Goal: Information Seeking & Learning: Learn about a topic

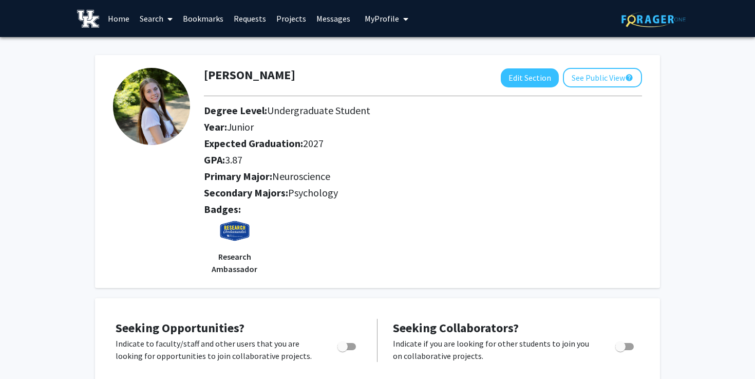
click at [114, 15] on link "Home" at bounding box center [119, 19] width 32 height 36
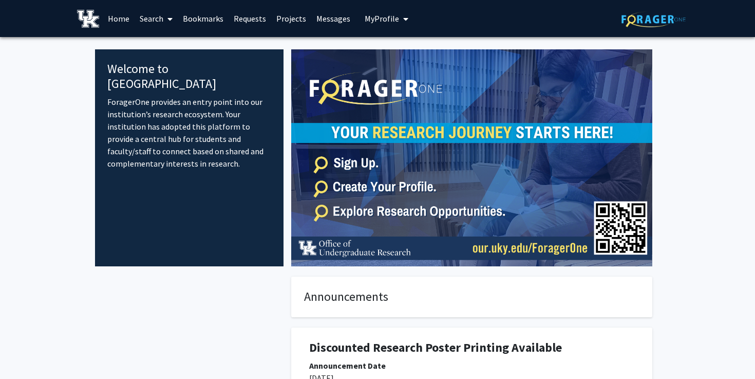
click at [155, 18] on link "Search" at bounding box center [156, 19] width 43 height 36
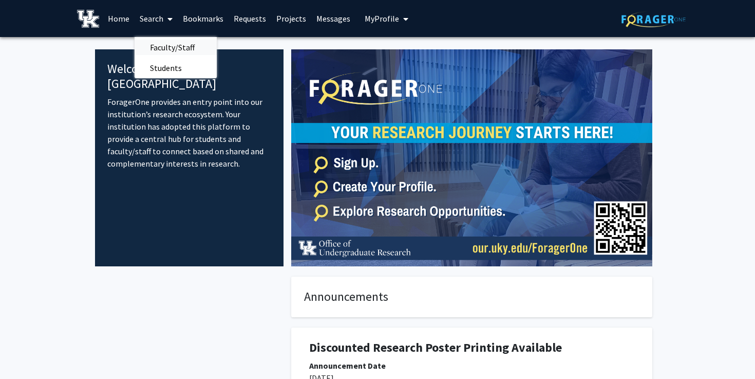
click at [173, 45] on span "Faculty/Staff" at bounding box center [173, 47] width 76 height 21
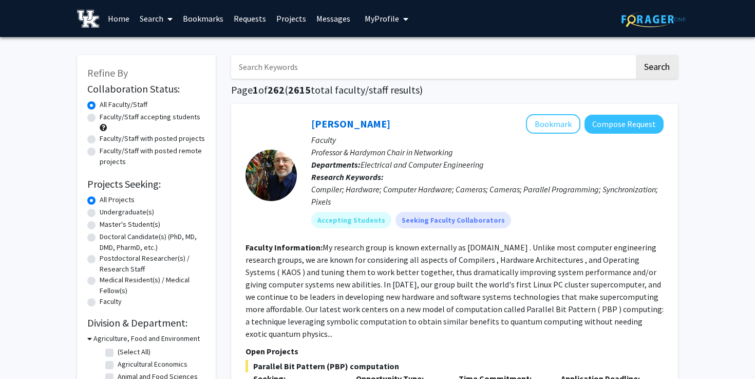
click at [100, 213] on label "Undergraduate(s)" at bounding box center [127, 211] width 54 height 11
click at [100, 213] on input "Undergraduate(s)" at bounding box center [103, 209] width 7 height 7
radio input "true"
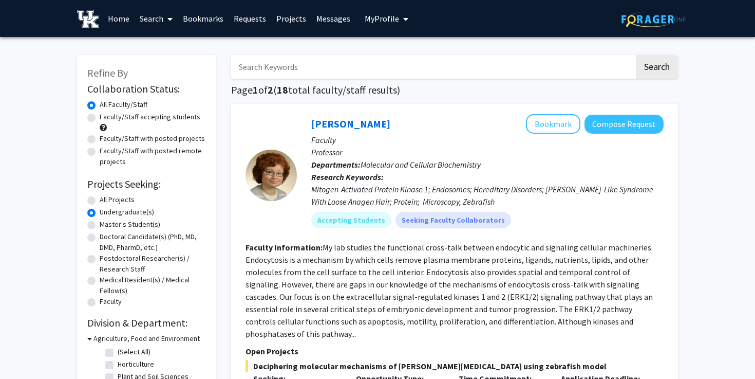
click at [100, 213] on label "Undergraduate(s)" at bounding box center [127, 211] width 54 height 11
click at [100, 213] on input "Undergraduate(s)" at bounding box center [103, 209] width 7 height 7
click at [100, 201] on label "All Projects" at bounding box center [117, 199] width 35 height 11
click at [100, 201] on input "All Projects" at bounding box center [103, 197] width 7 height 7
radio input "true"
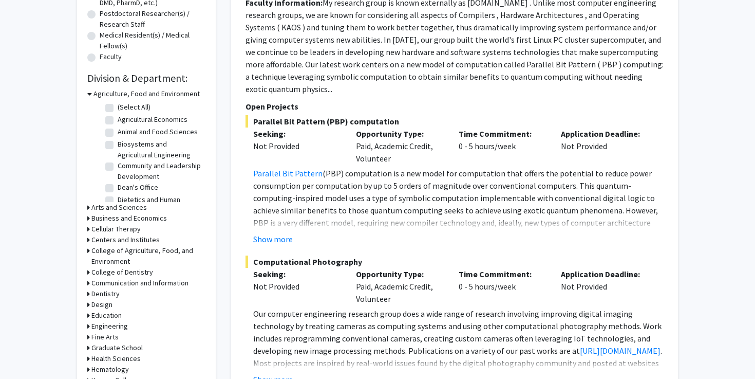
scroll to position [247, 0]
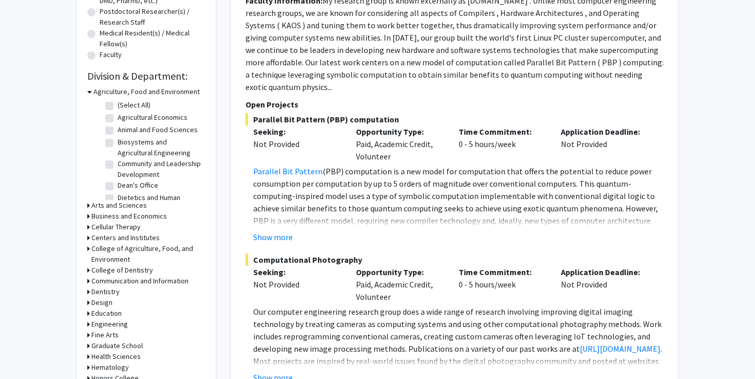
click at [88, 92] on icon at bounding box center [89, 91] width 5 height 11
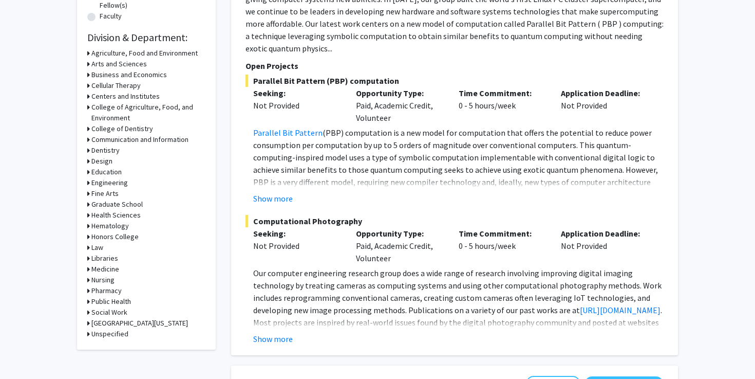
scroll to position [286, 0]
click at [88, 300] on icon at bounding box center [88, 300] width 3 height 11
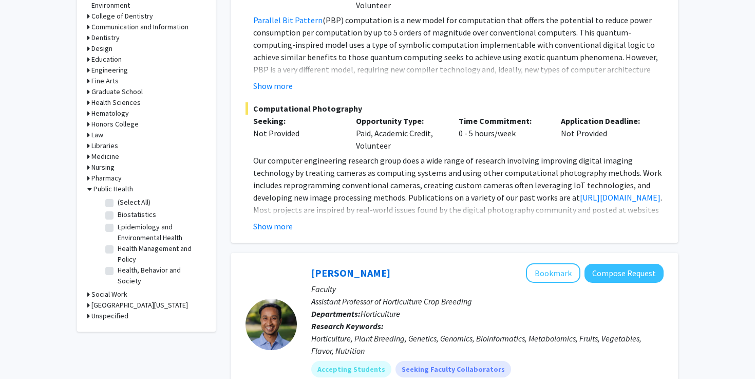
scroll to position [400, 0]
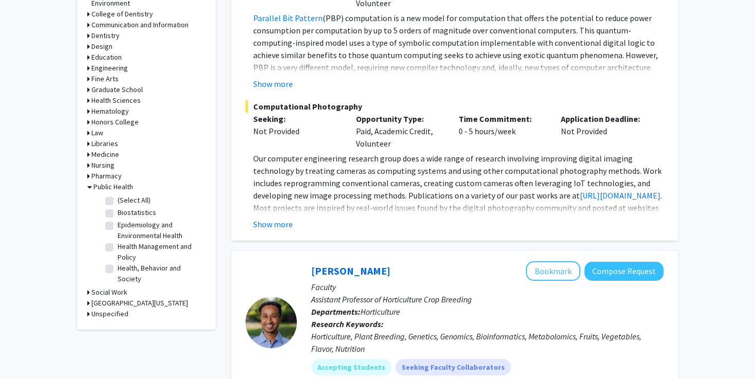
click at [118, 269] on label "Health, Behavior and Society" at bounding box center [160, 273] width 85 height 22
click at [118, 269] on input "Health, Behavior and Society" at bounding box center [121, 265] width 7 height 7
checkbox input "true"
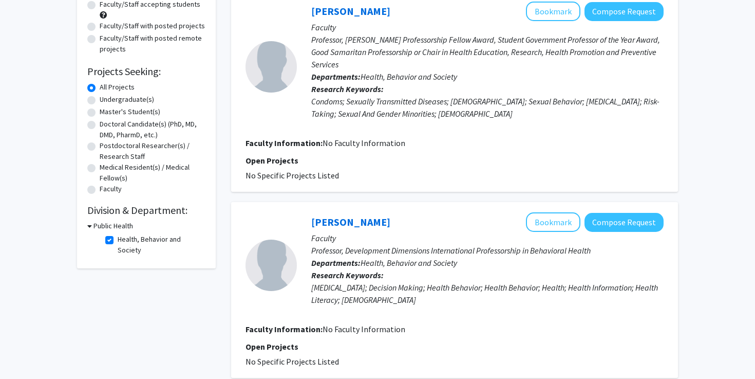
scroll to position [156, 0]
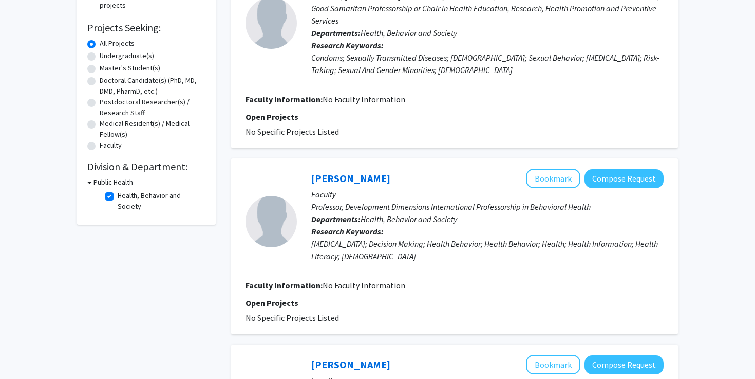
click at [89, 179] on icon at bounding box center [89, 182] width 5 height 11
click at [89, 179] on icon at bounding box center [88, 182] width 3 height 11
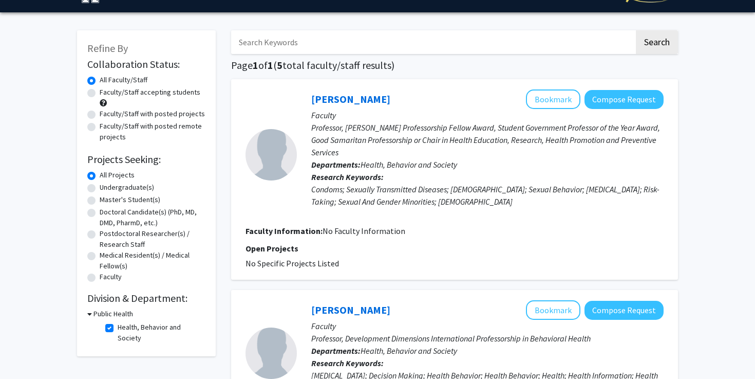
scroll to position [28, 0]
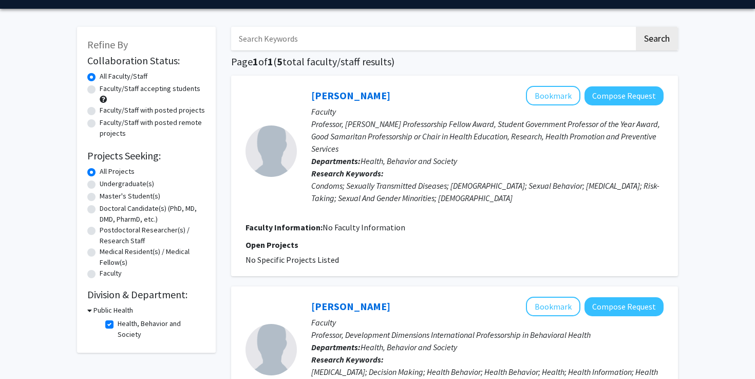
click at [118, 324] on label "Health, Behavior and Society" at bounding box center [160, 329] width 85 height 22
click at [118, 324] on input "Health, Behavior and Society" at bounding box center [121, 321] width 7 height 7
checkbox input "false"
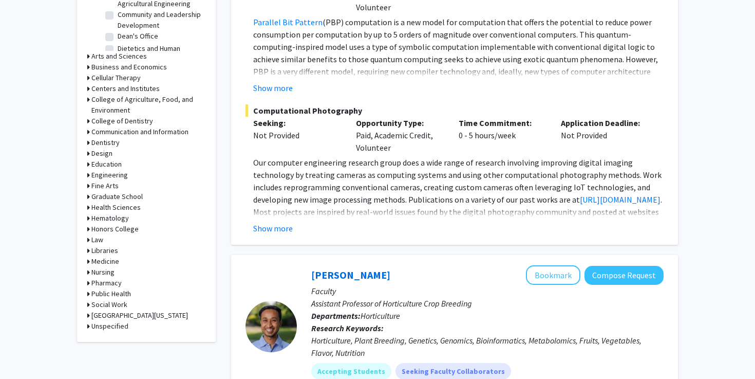
scroll to position [397, 0]
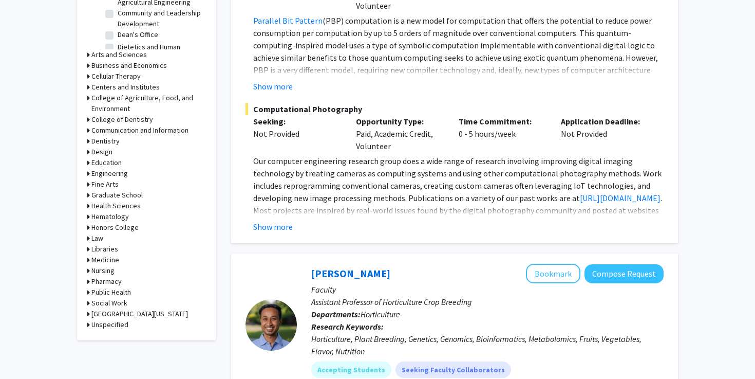
click at [92, 304] on h3 "Social Work" at bounding box center [109, 302] width 36 height 11
click at [94, 293] on h3 "Public Health" at bounding box center [111, 292] width 40 height 11
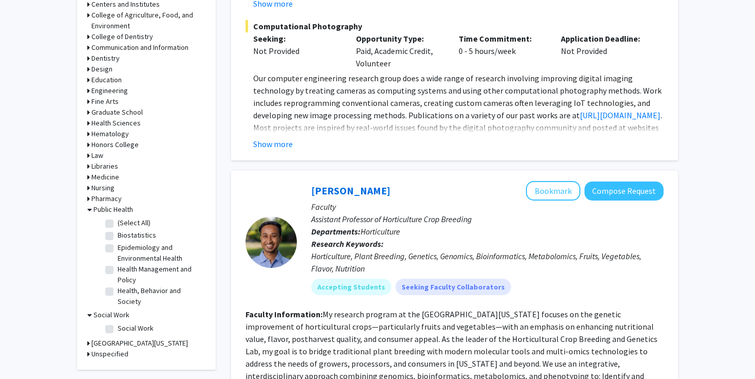
scroll to position [482, 0]
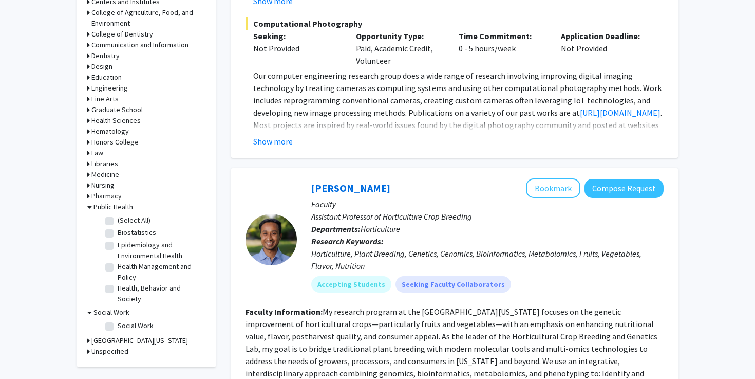
click at [118, 291] on label "Health, Behavior and Society" at bounding box center [160, 294] width 85 height 22
click at [118, 289] on input "Health, Behavior and Society" at bounding box center [121, 286] width 7 height 7
checkbox input "true"
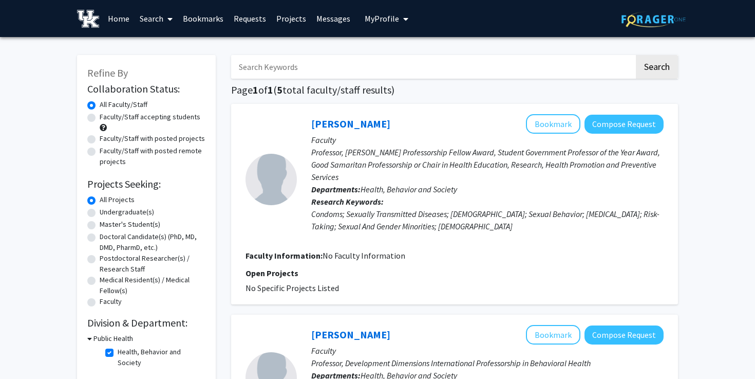
click at [373, 71] on input "Search Keywords" at bounding box center [432, 67] width 403 height 24
type input "minorities, healthcare"
click at [636, 55] on button "Search" at bounding box center [657, 67] width 42 height 24
checkbox input "false"
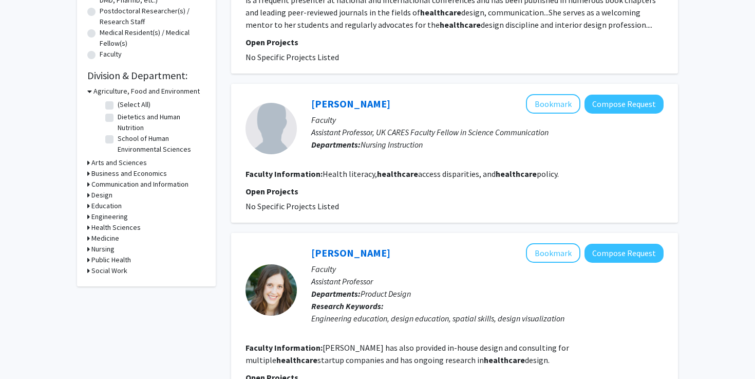
scroll to position [246, 0]
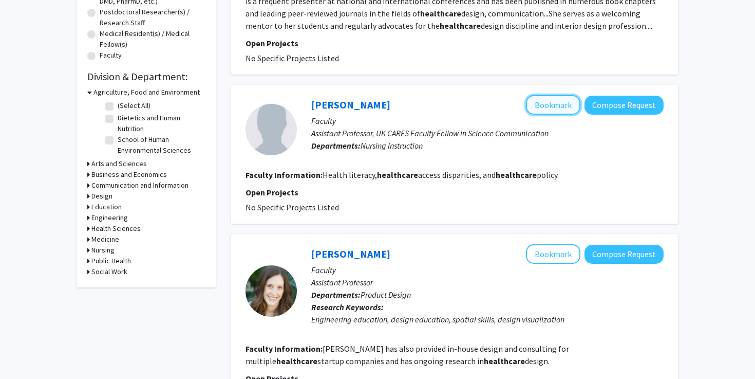
click at [548, 105] on button "Bookmark" at bounding box center [553, 105] width 54 height 20
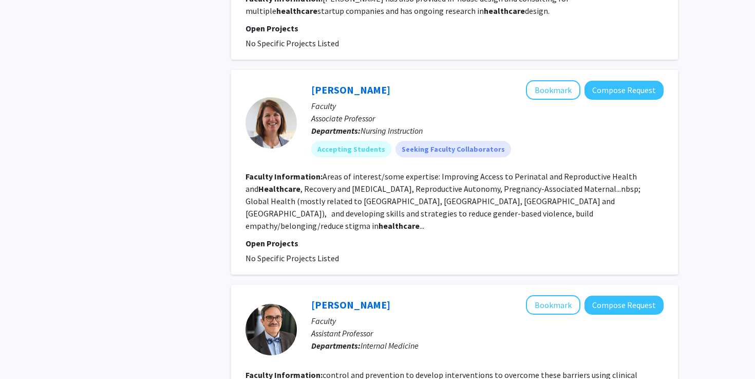
scroll to position [597, 0]
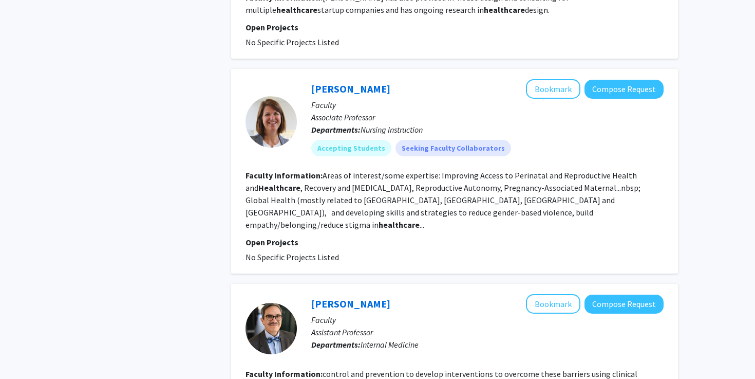
click at [514, 214] on fg-read-more "Areas of interest/some expertise: Improving Access to Perinatal and Reproductiv…" at bounding box center [443, 200] width 395 height 60
click at [548, 88] on button "Bookmark" at bounding box center [553, 89] width 54 height 20
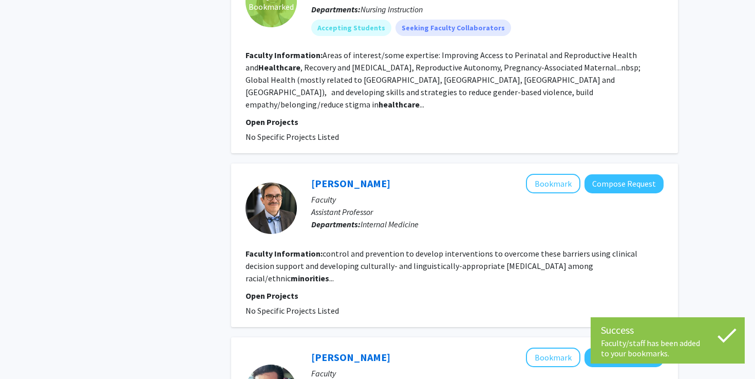
scroll to position [721, 0]
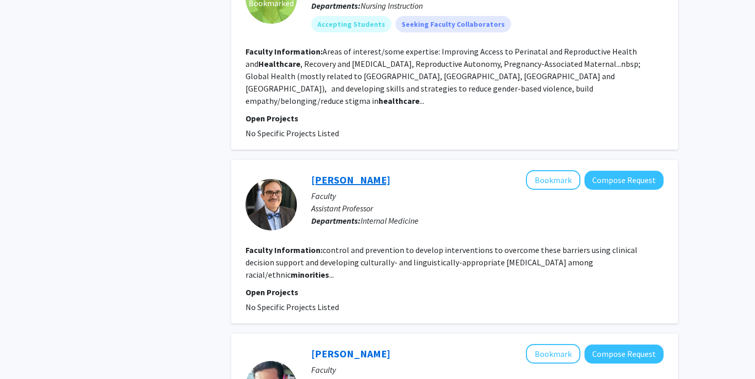
click at [352, 173] on link "[PERSON_NAME]" at bounding box center [350, 179] width 79 height 13
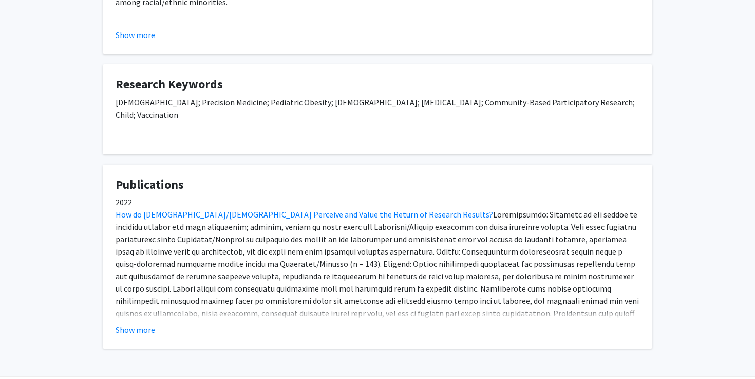
scroll to position [384, 0]
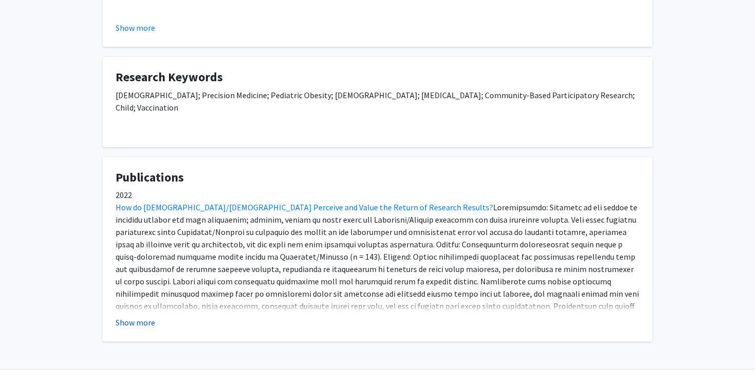
click at [136, 316] on button "Show more" at bounding box center [136, 322] width 40 height 12
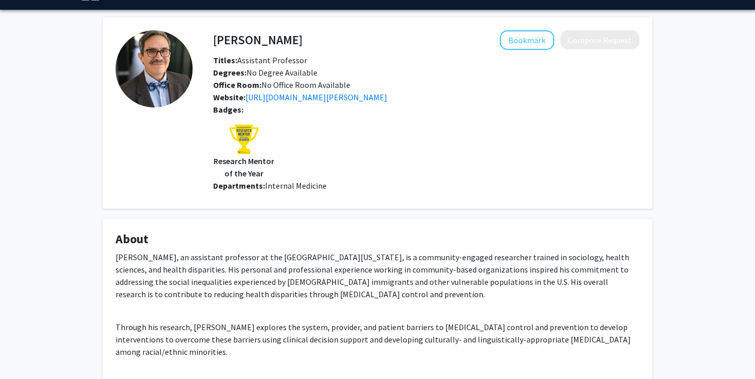
scroll to position [0, 0]
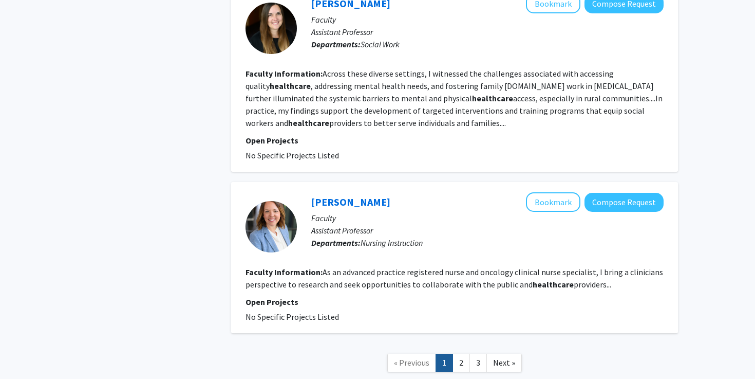
scroll to position [1646, 0]
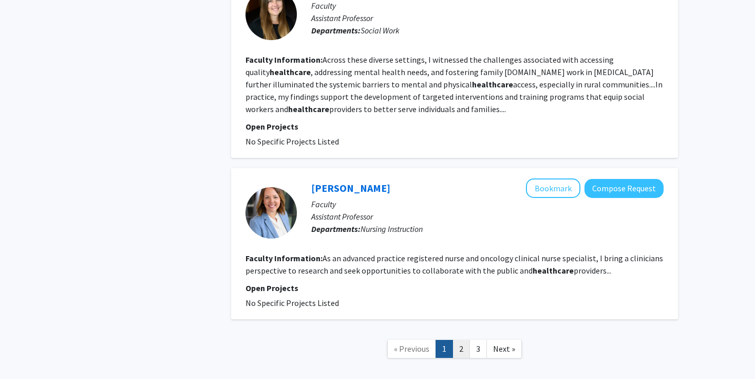
click at [459, 340] on link "2" at bounding box center [461, 349] width 17 height 18
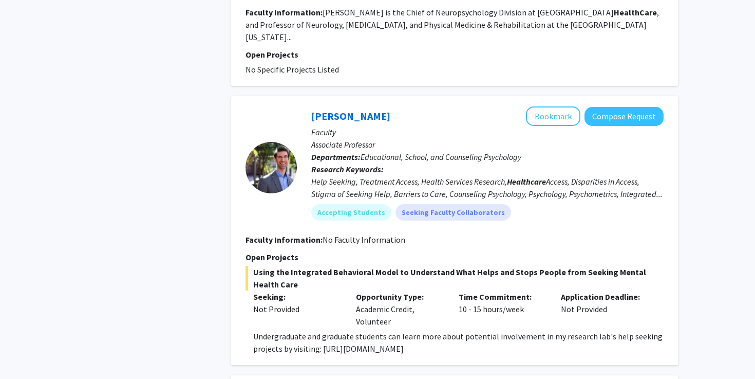
scroll to position [1498, 0]
drag, startPoint x: 320, startPoint y: 297, endPoint x: 325, endPoint y: 312, distance: 16.2
click at [325, 329] on p "Undergraduate and graduate students can learn more about potential involvement …" at bounding box center [458, 341] width 410 height 25
copy p "[URL][DOMAIN_NAME]"
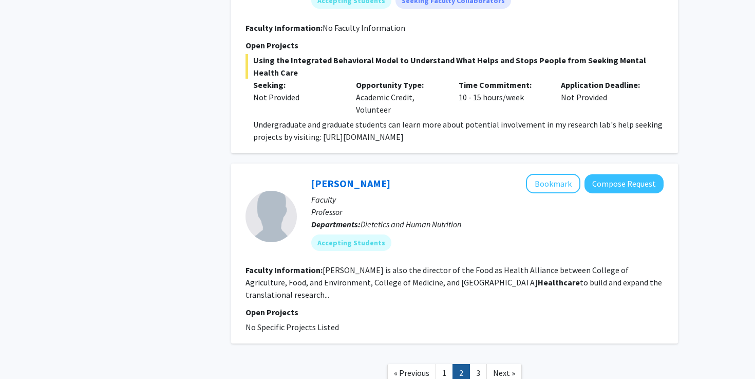
scroll to position [1721, 0]
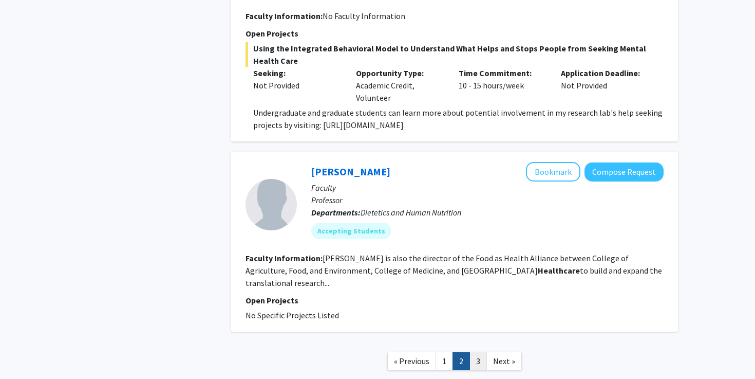
click at [476, 352] on link "3" at bounding box center [477, 361] width 17 height 18
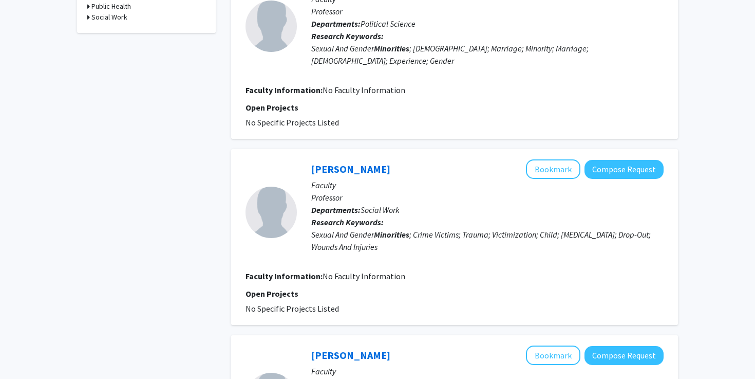
scroll to position [501, 0]
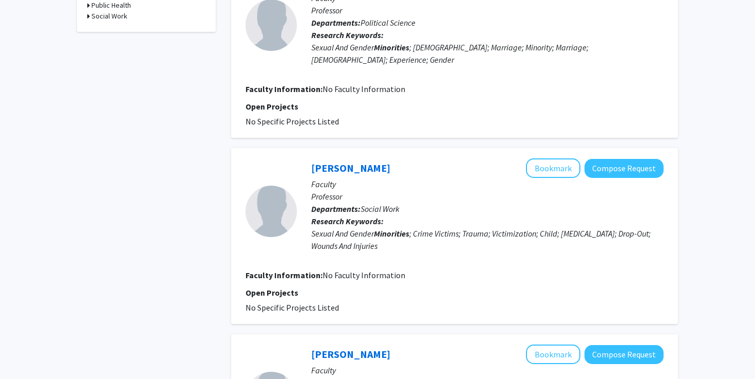
click at [199, 199] on div "Refine By Collaboration Status: Collaboration Status All Faculty/Staff Collabor…" at bounding box center [146, 347] width 154 height 1608
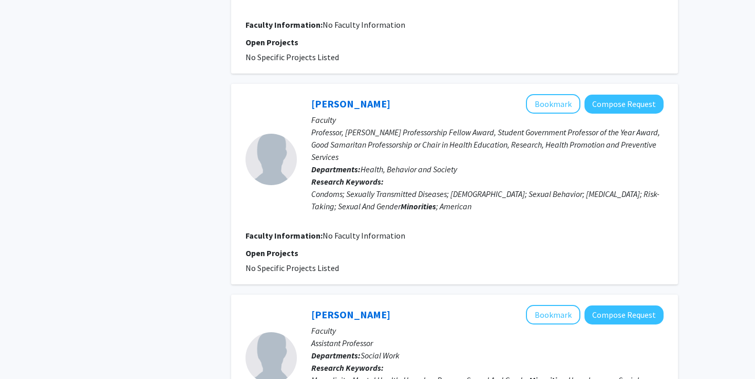
scroll to position [940, 0]
